Goal: Information Seeking & Learning: Find specific fact

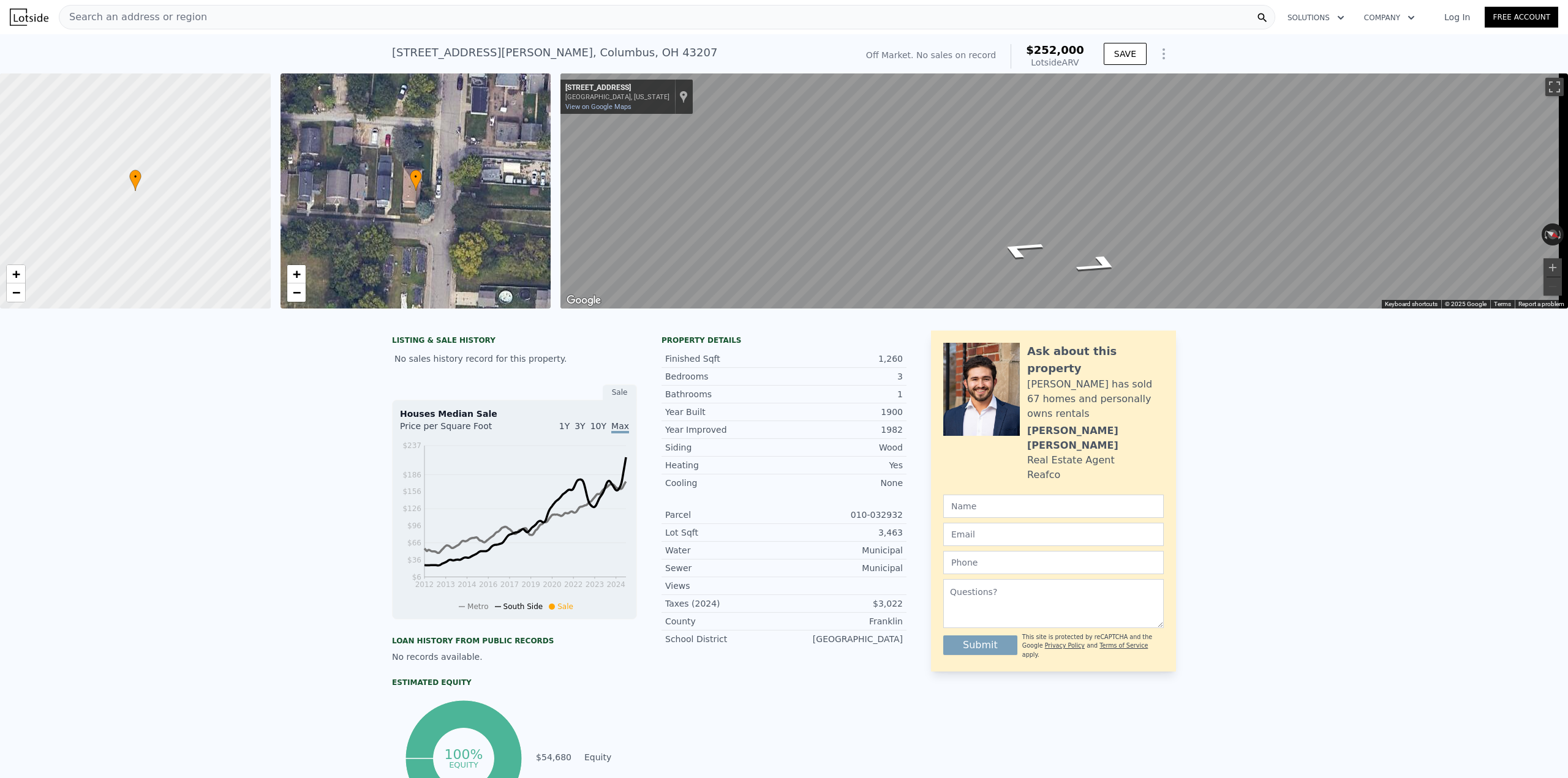
click at [588, 11] on div "Search an address or region" at bounding box center [667, 17] width 1217 height 25
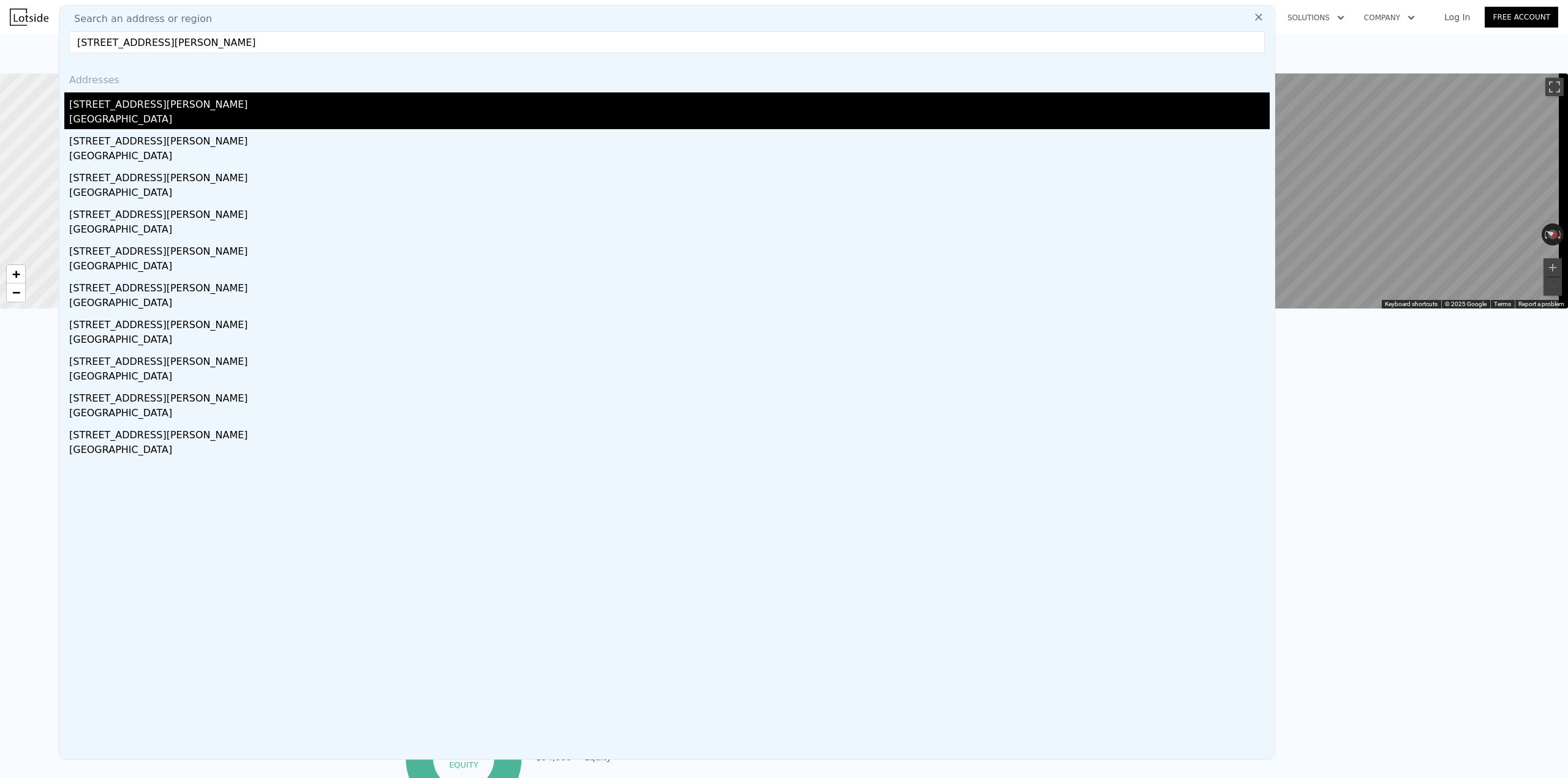
type input "[STREET_ADDRESS][PERSON_NAME]"
click at [199, 112] on div "[GEOGRAPHIC_DATA]" at bounding box center [669, 121] width 1200 height 17
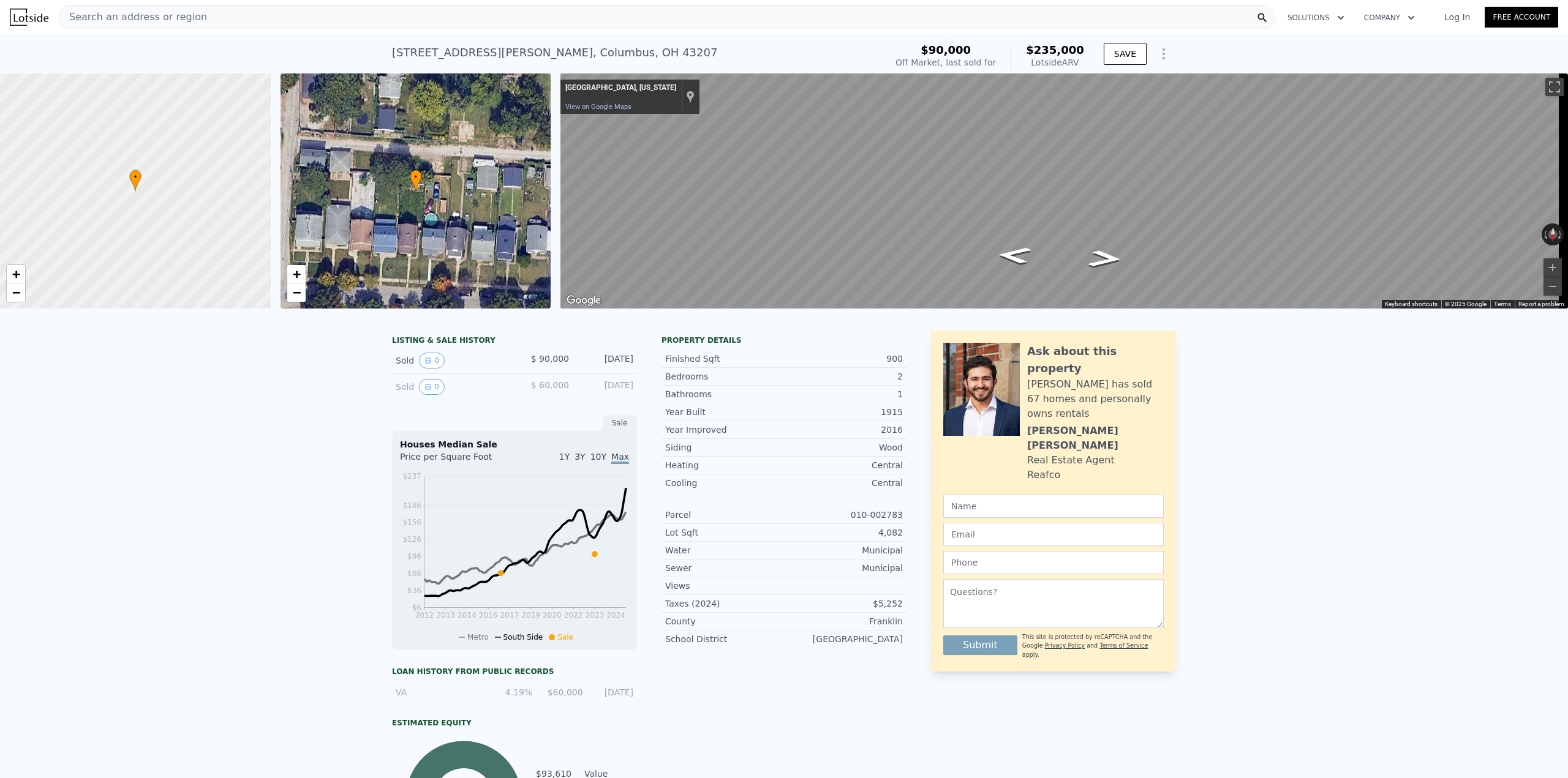
click at [399, 23] on div "Search an address or region" at bounding box center [667, 17] width 1217 height 25
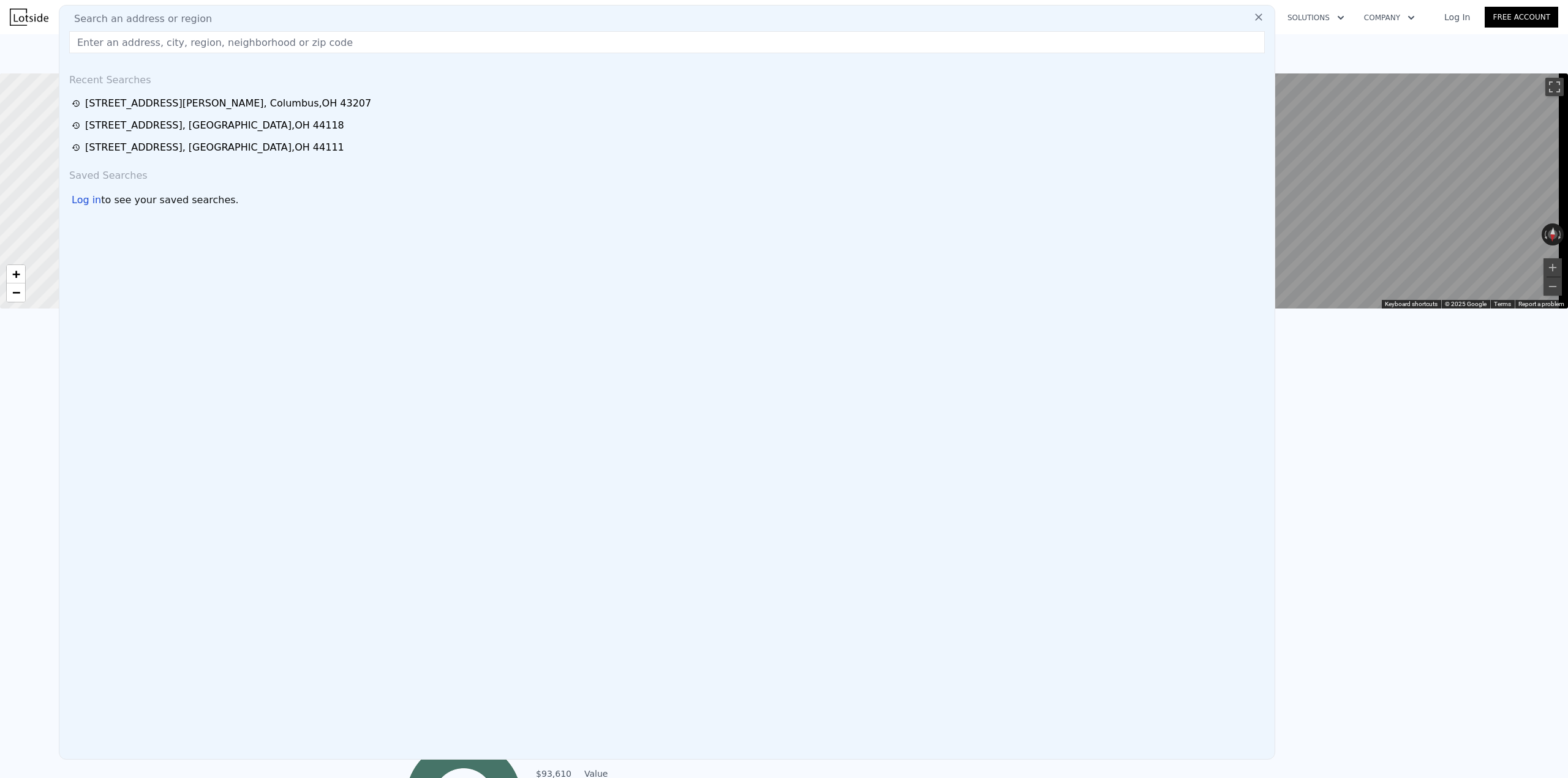
click at [398, 19] on div "Search an address or region" at bounding box center [667, 18] width 1205 height 15
click at [386, 45] on input "text" at bounding box center [667, 42] width 1195 height 22
paste input "[STREET_ADDRESS][PERSON_NAME]"
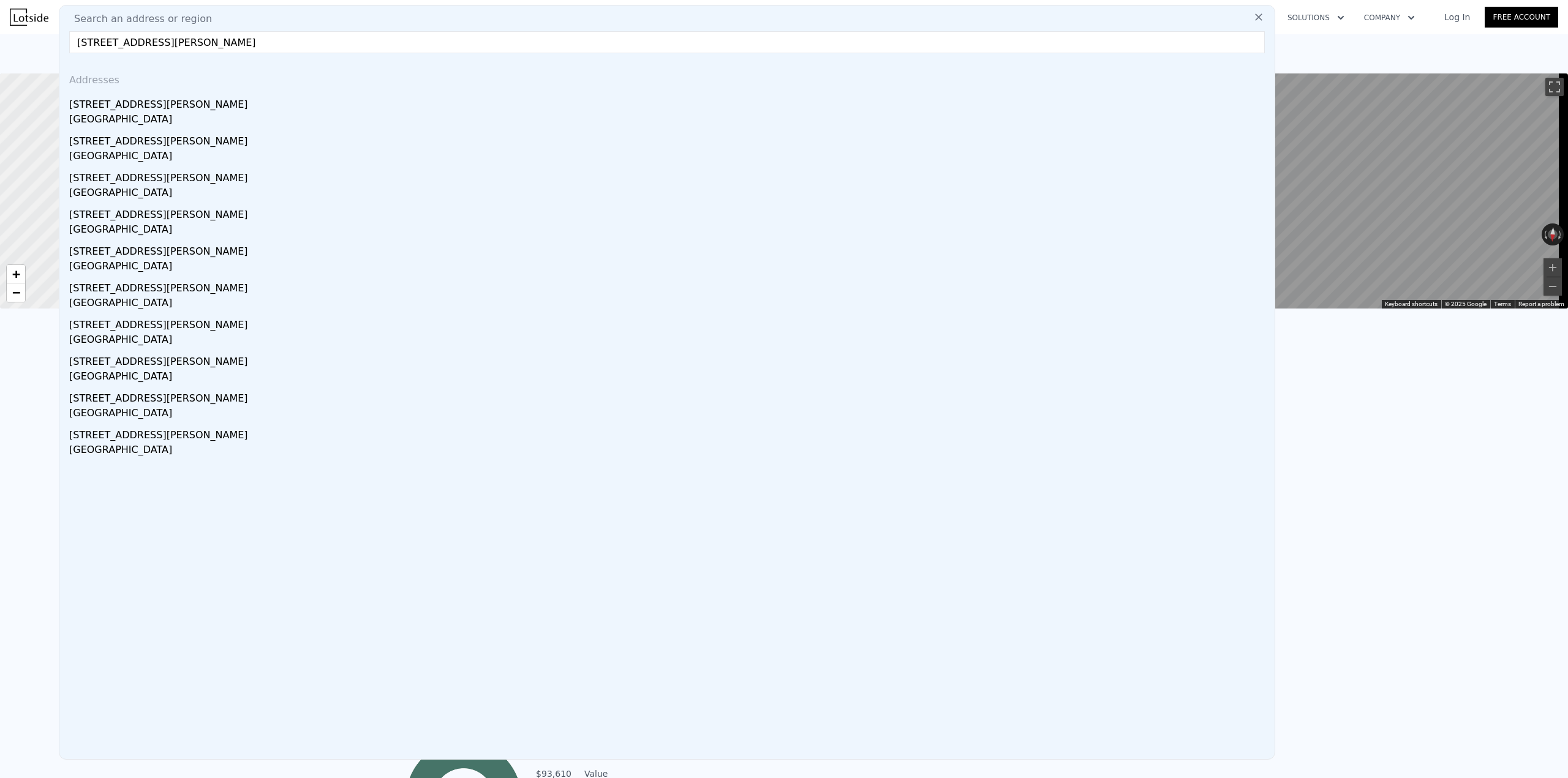
type input "[STREET_ADDRESS][PERSON_NAME]"
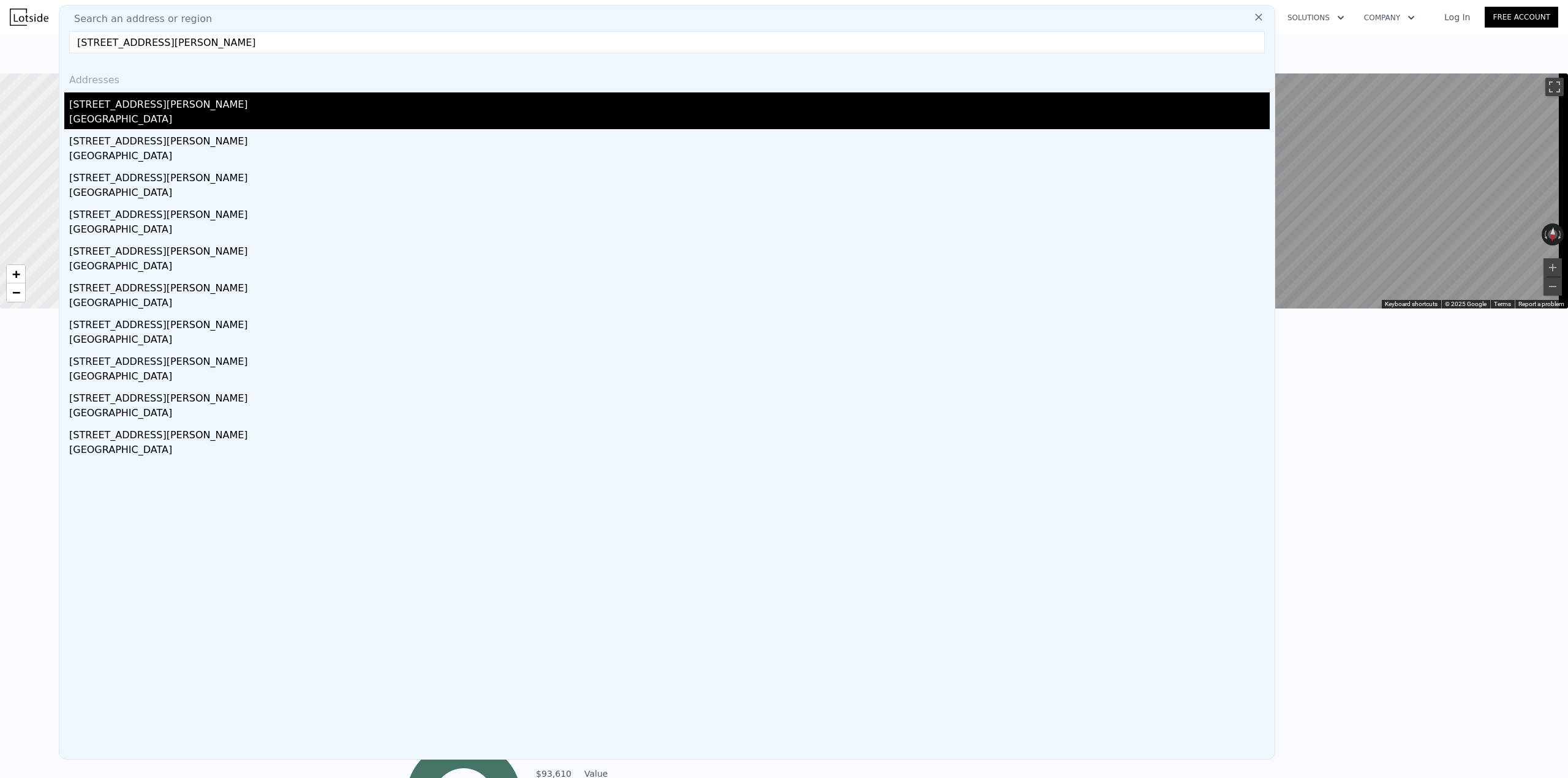
click at [153, 107] on div "[STREET_ADDRESS][PERSON_NAME]" at bounding box center [669, 102] width 1200 height 20
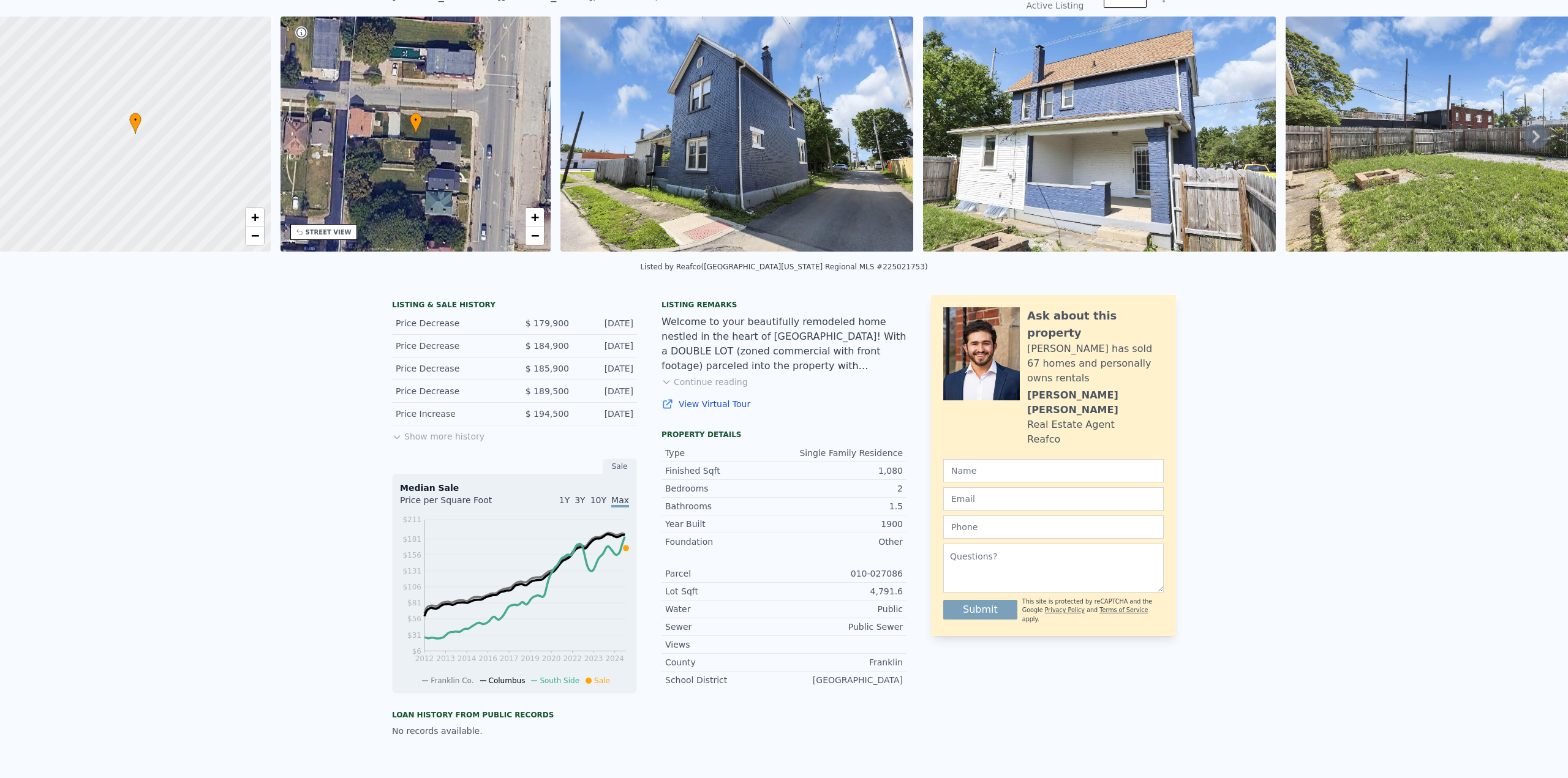
scroll to position [4, 0]
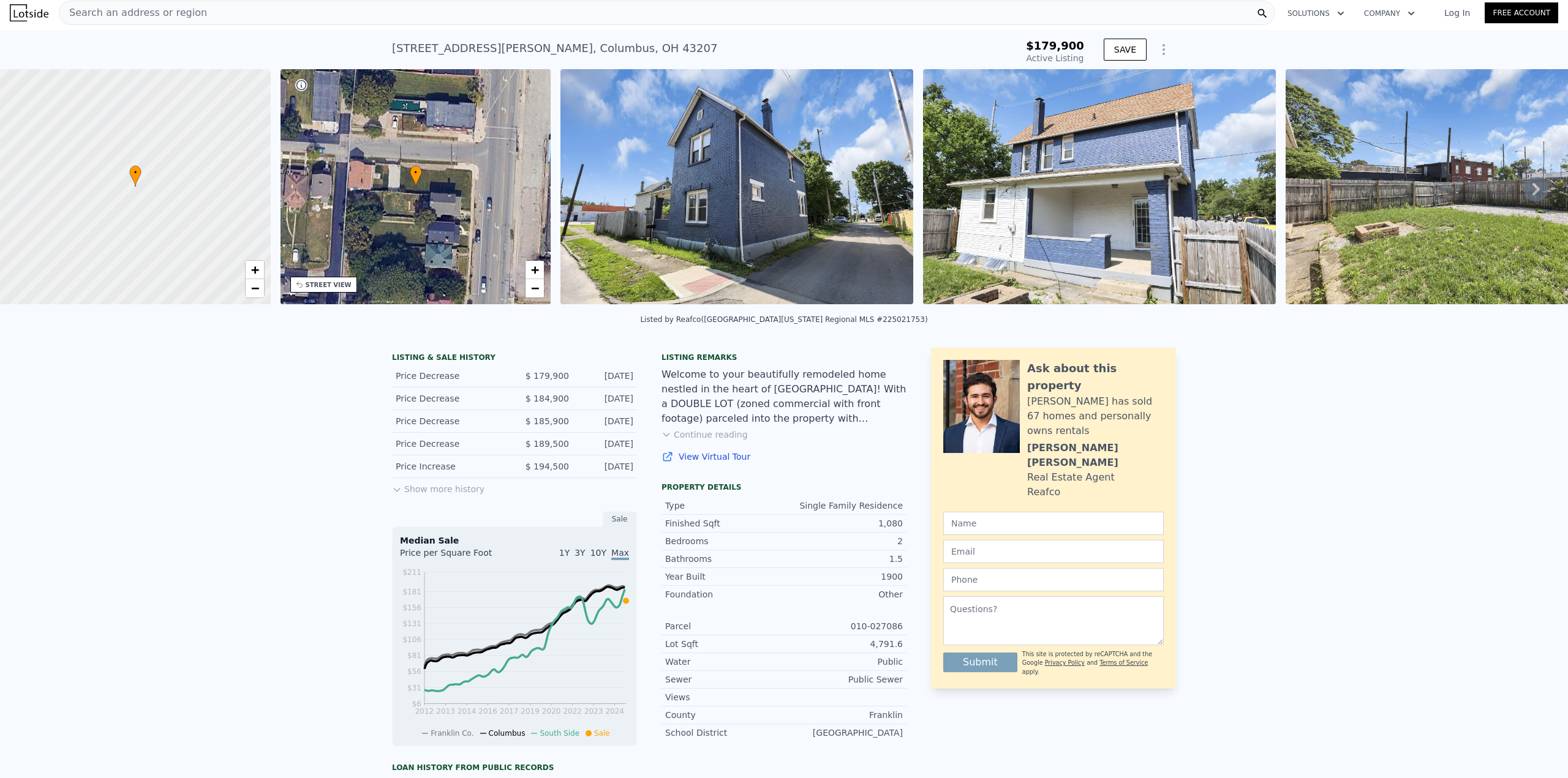
click at [366, 16] on div "Search an address or region" at bounding box center [667, 13] width 1217 height 25
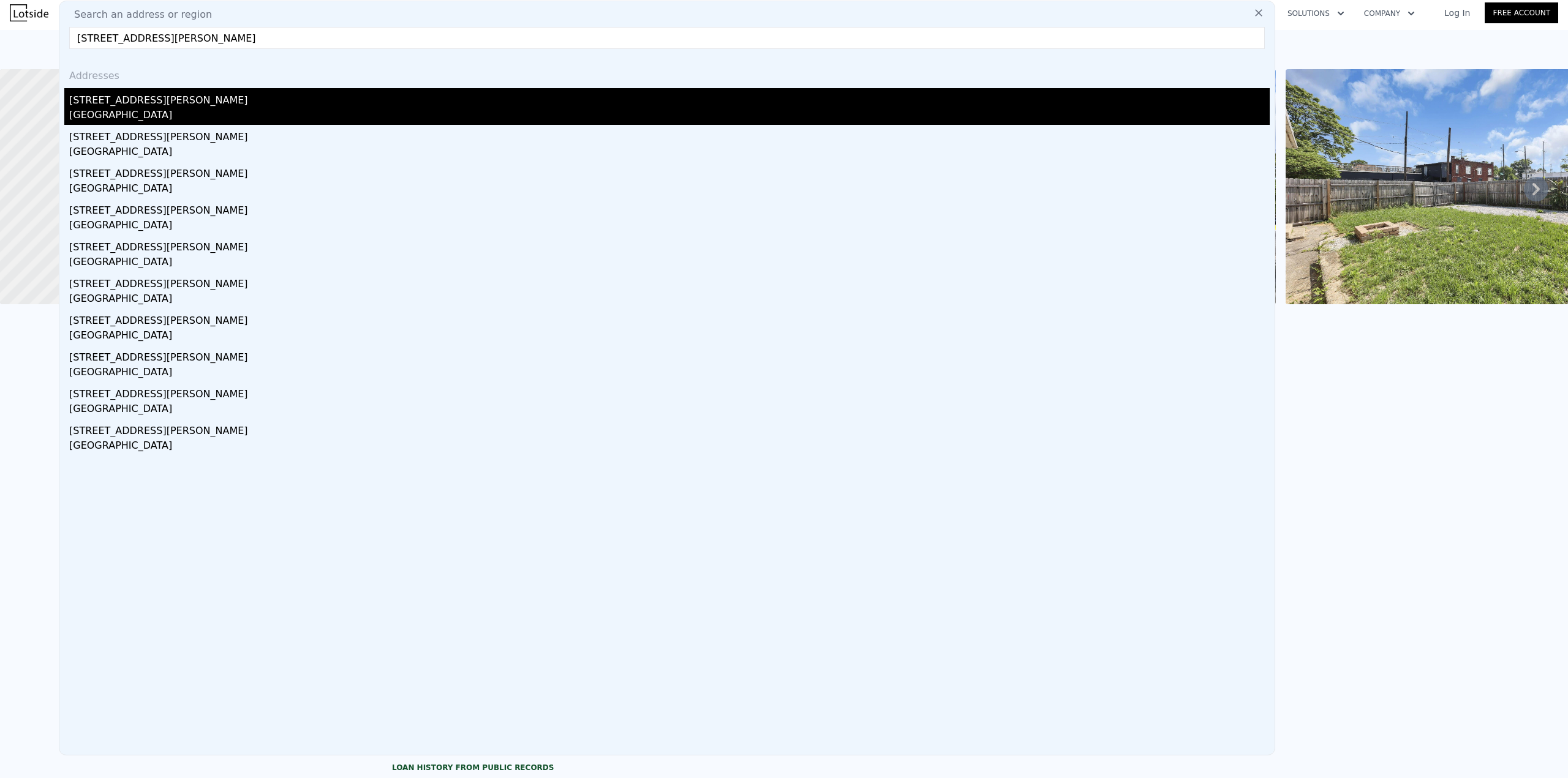
type input "[STREET_ADDRESS][PERSON_NAME]"
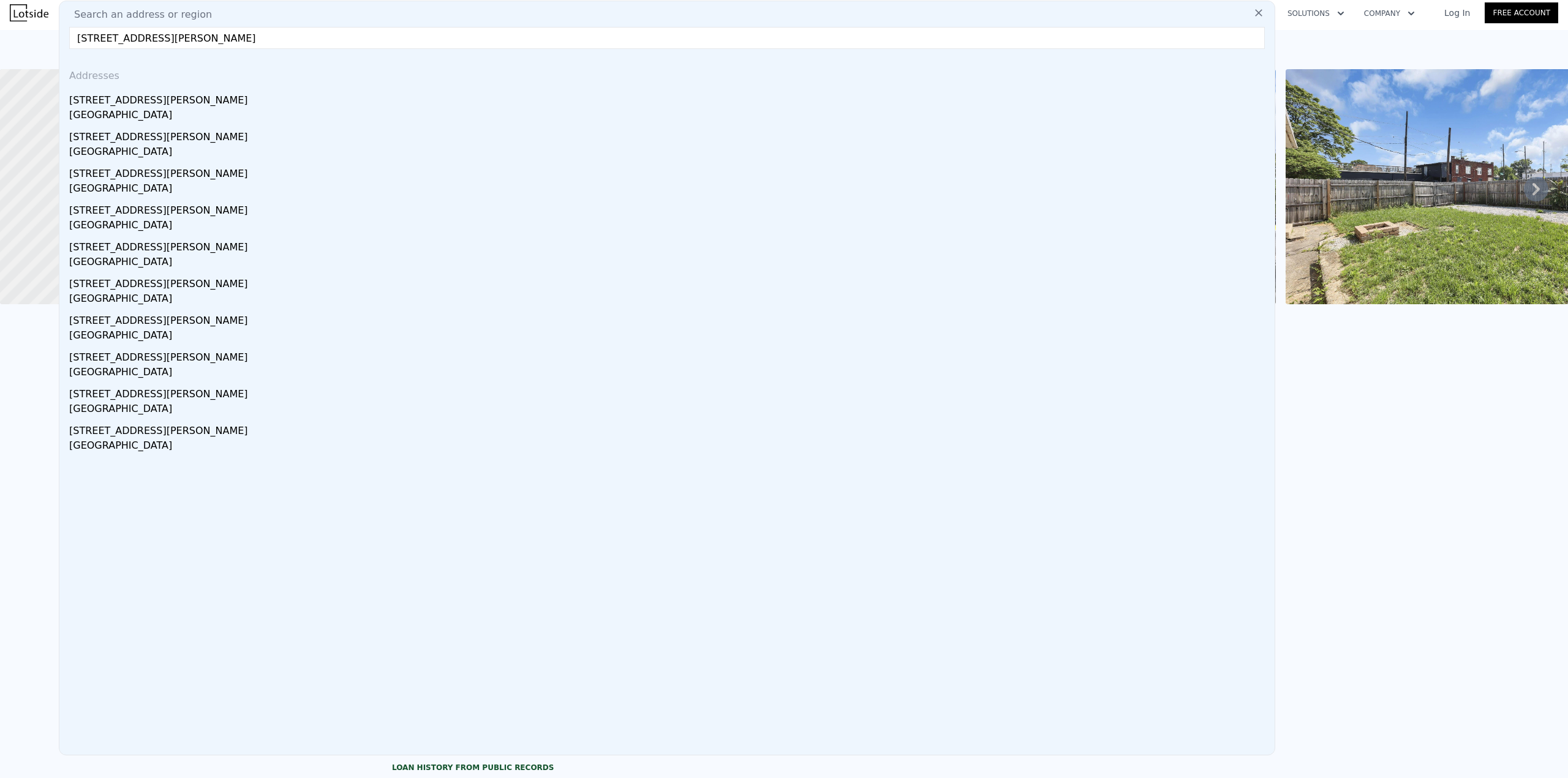
drag, startPoint x: 145, startPoint y: 107, endPoint x: 170, endPoint y: 107, distance: 25.0
click at [146, 107] on div "[STREET_ADDRESS][PERSON_NAME]" at bounding box center [669, 107] width 1200 height 37
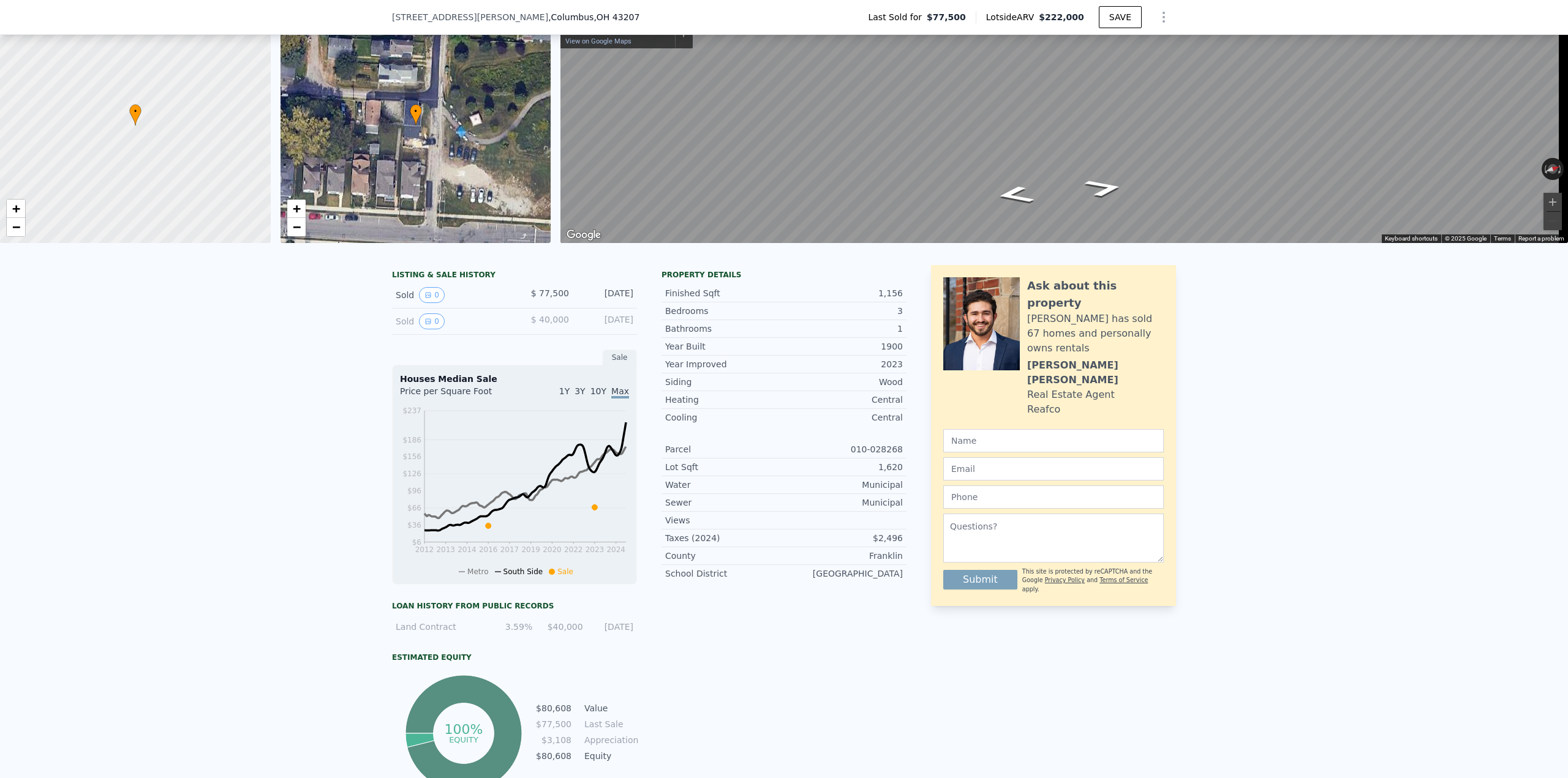
scroll to position [4, 0]
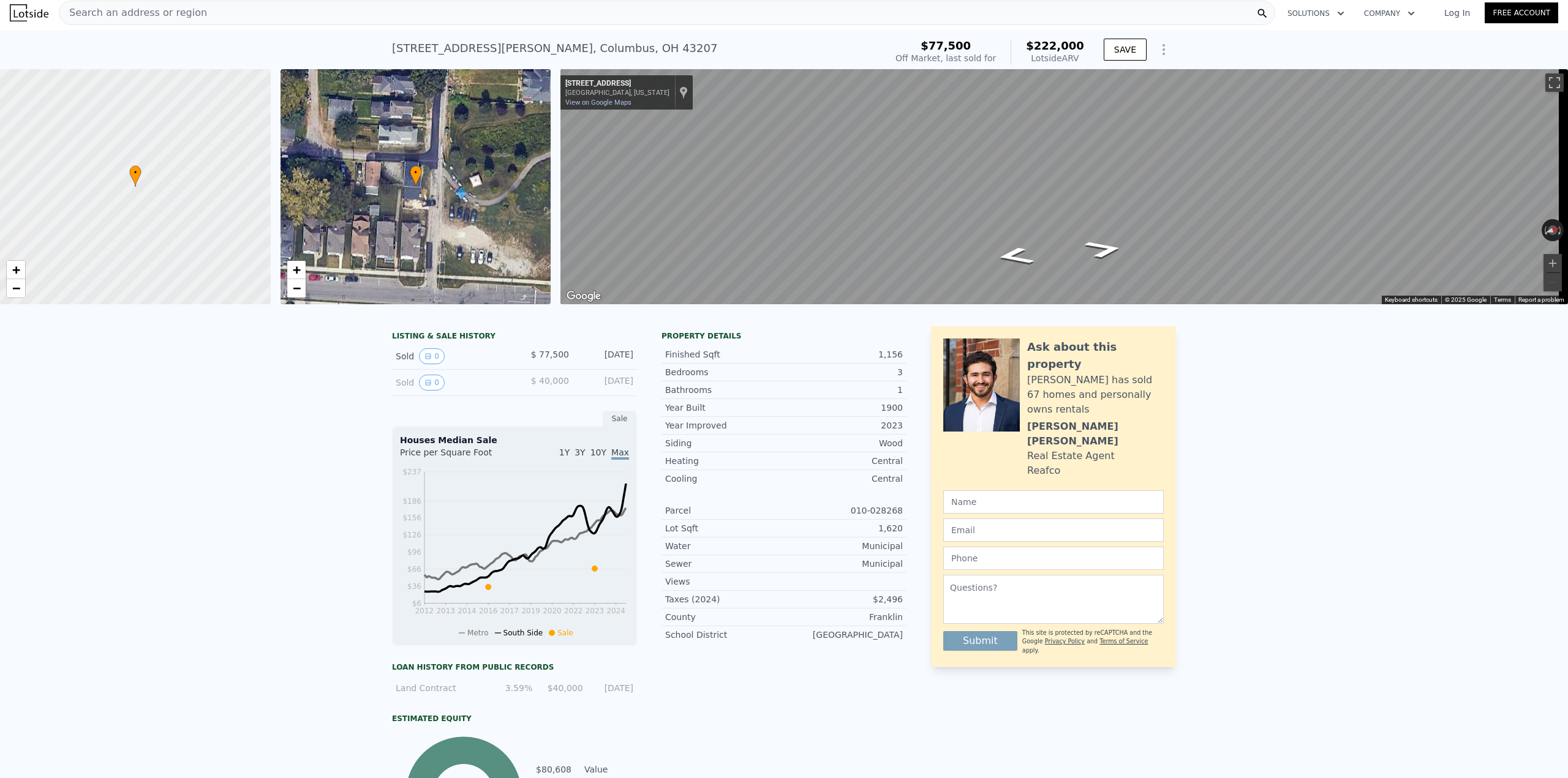
click at [502, 43] on div "[STREET_ADDRESS][PERSON_NAME]" at bounding box center [554, 48] width 325 height 17
click at [476, 13] on div "Search an address or region" at bounding box center [667, 13] width 1217 height 25
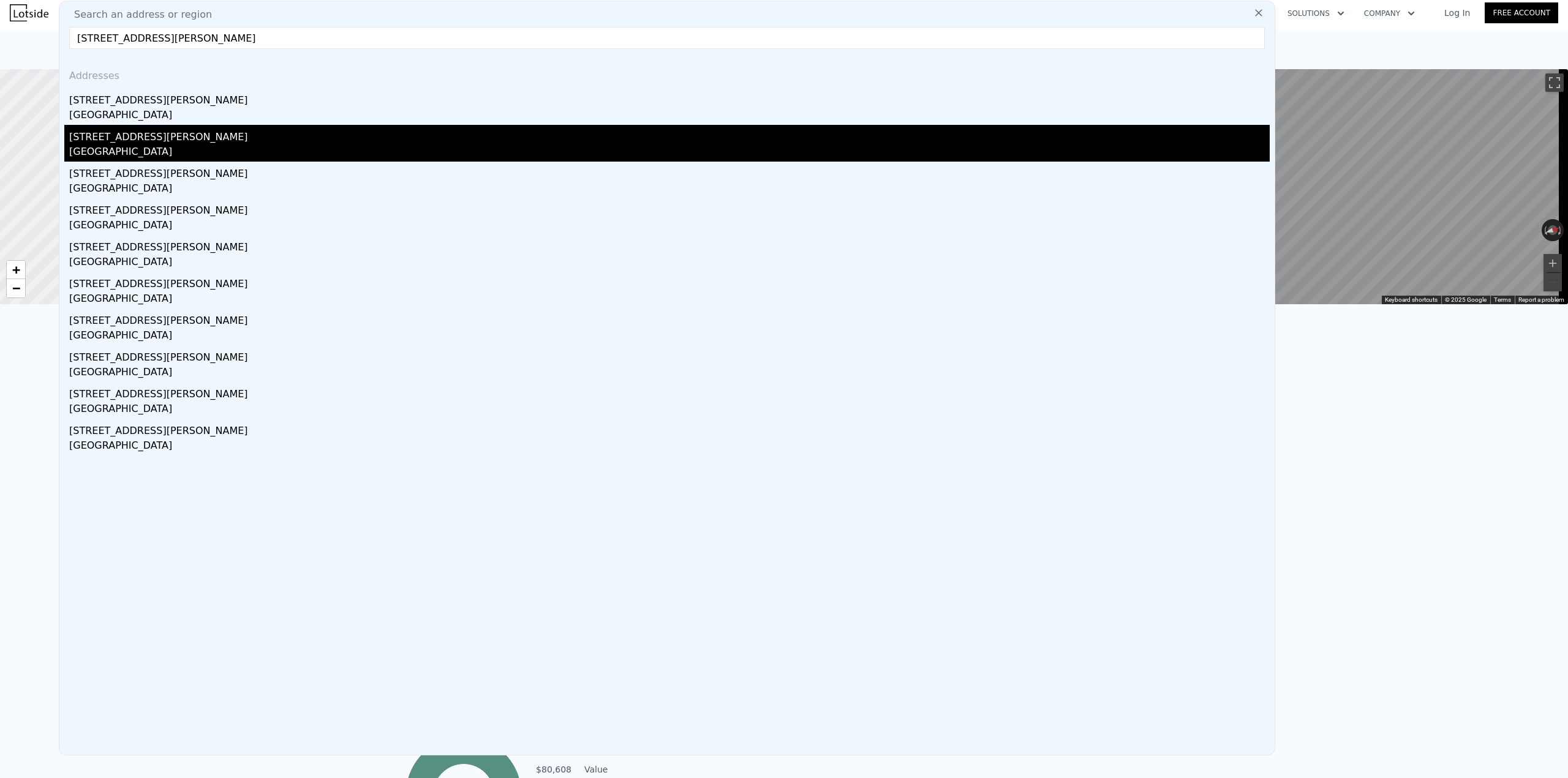
type input "[STREET_ADDRESS][PERSON_NAME]"
click at [146, 131] on div "[STREET_ADDRESS][PERSON_NAME]" at bounding box center [669, 135] width 1200 height 20
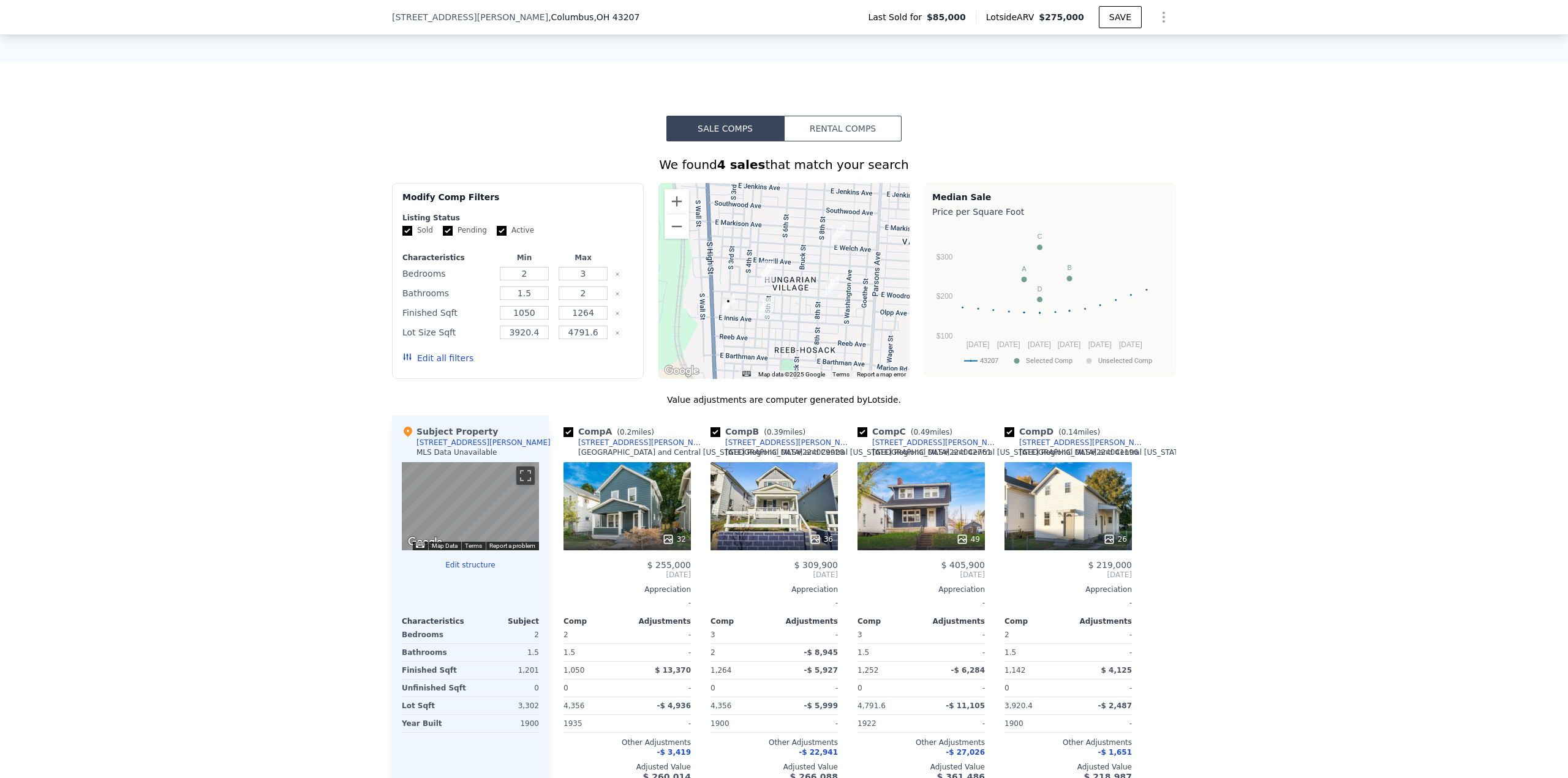
scroll to position [1102, 0]
